Goal: Task Accomplishment & Management: Use online tool/utility

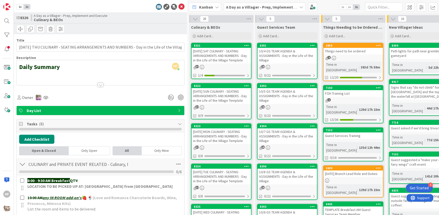
scroll to position [105, 0]
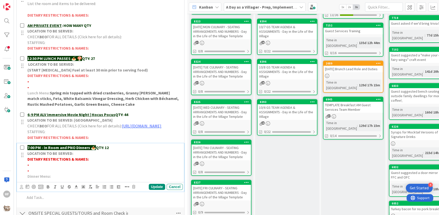
click at [108, 150] on strong "QTY: 12" at bounding box center [102, 147] width 13 height 5
click at [158, 190] on div "Update" at bounding box center [157, 187] width 16 height 6
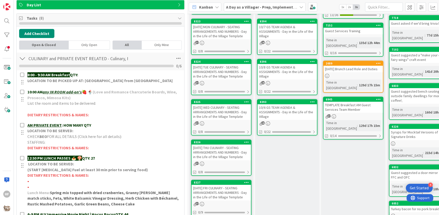
scroll to position [0, 0]
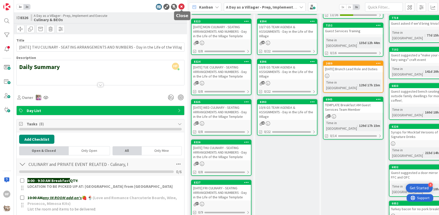
click at [181, 9] on icon at bounding box center [181, 7] width 6 height 6
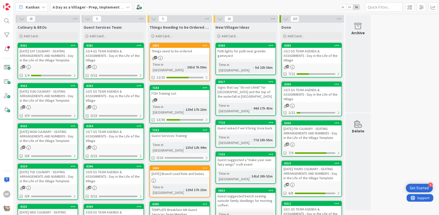
click at [61, 99] on div "[DATE] SUN CULINARY - SEATING ARRANGEMENTS AND NUMBERS - Day in the Life of the…" at bounding box center [47, 96] width 59 height 16
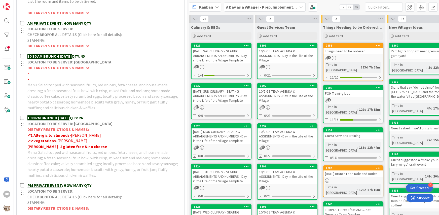
scroll to position [208, 0]
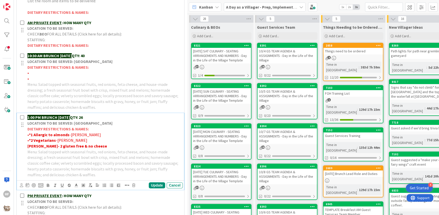
click at [101, 113] on div "1:00 PM BRUNCH [DATE] QTY: 26 LOCATION TO BE SERVED: Willows Landing DIETARY RE…" at bounding box center [103, 146] width 157 height 66
click at [101, 114] on p "1:00 PM BRUNCH [DATE] QTY: 26" at bounding box center [103, 117] width 153 height 6
click at [156, 183] on div "Update" at bounding box center [157, 185] width 16 height 6
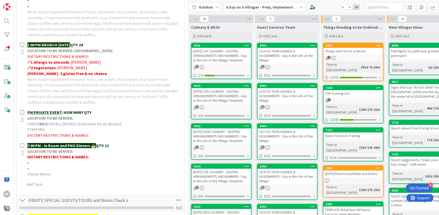
scroll to position [281, 0]
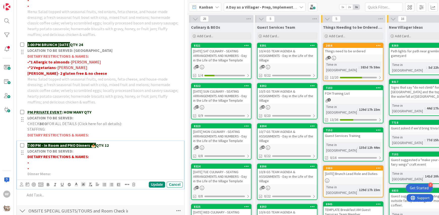
click at [123, 143] on p "7:00 PM - In Room and PNO Dinners 🍝 QTY: 12" at bounding box center [103, 145] width 153 height 6
click at [158, 182] on div "Update" at bounding box center [157, 184] width 16 height 6
